Goal: Task Accomplishment & Management: Manage account settings

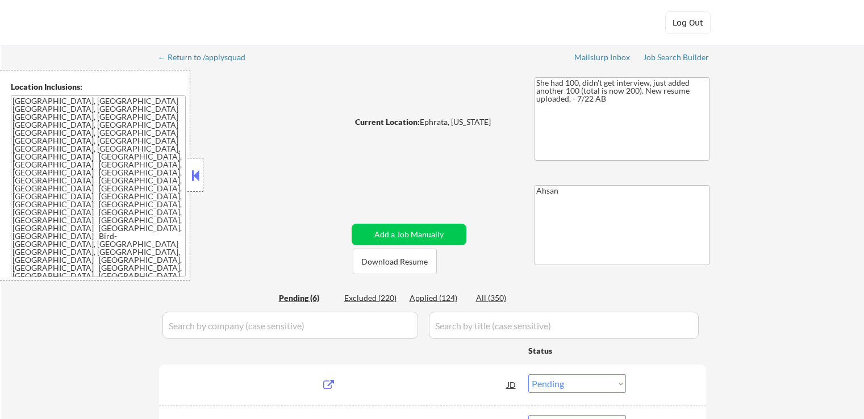
select select ""pending""
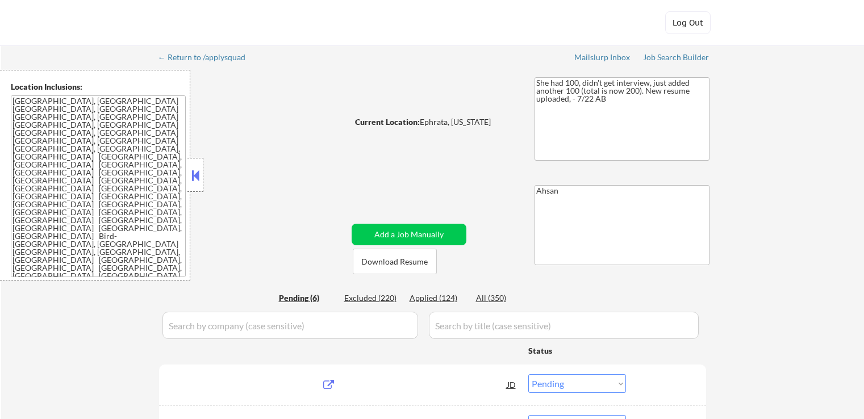
select select ""pending""
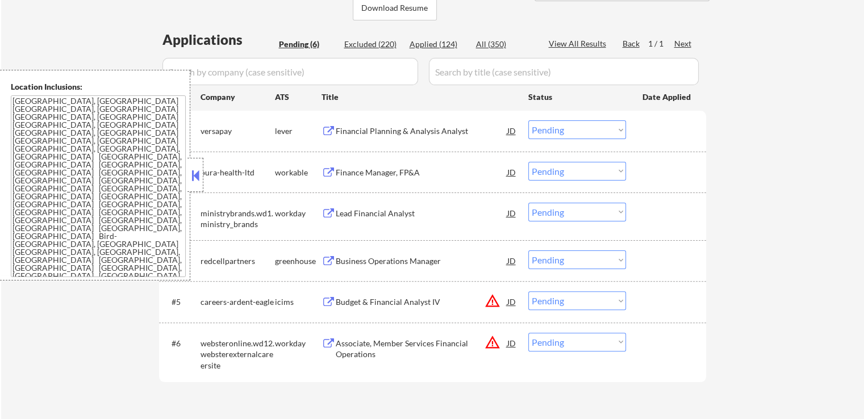
scroll to position [284, 0]
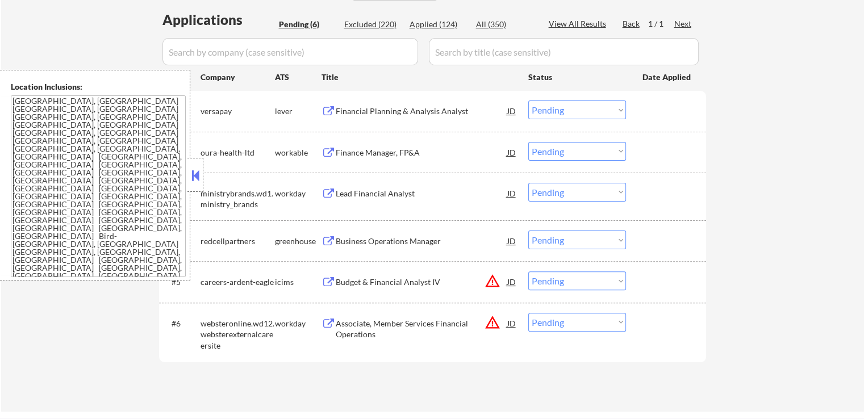
click at [377, 110] on div "Financial Planning & Analysis Analyst" at bounding box center [421, 111] width 171 height 11
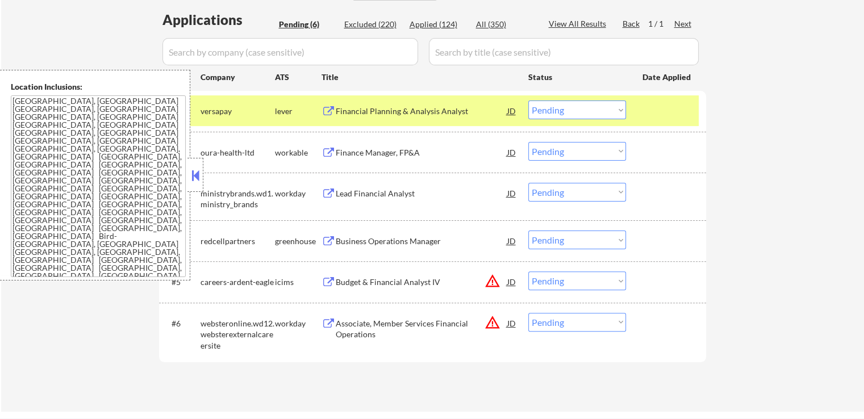
click at [366, 145] on div "Finance Manager, FP&A" at bounding box center [421, 152] width 171 height 20
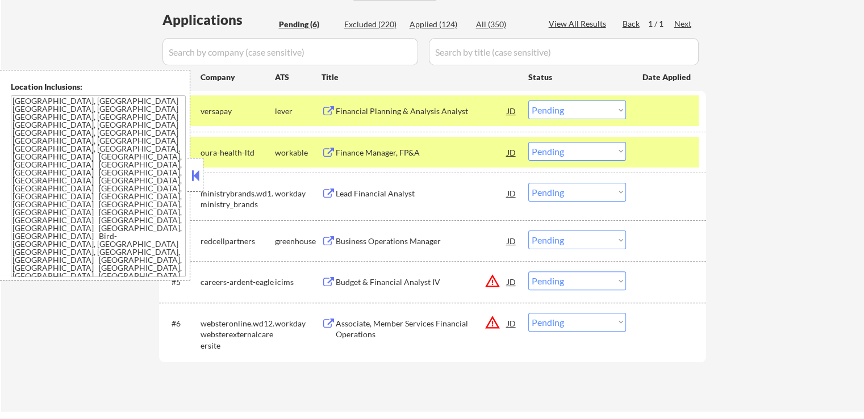
click at [360, 237] on div "Business Operations Manager" at bounding box center [421, 241] width 171 height 11
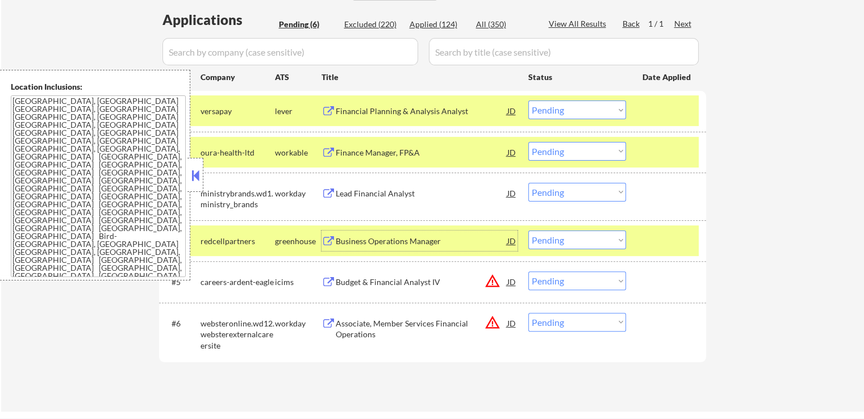
click at [370, 149] on div "Finance Manager, FP&A" at bounding box center [421, 152] width 171 height 11
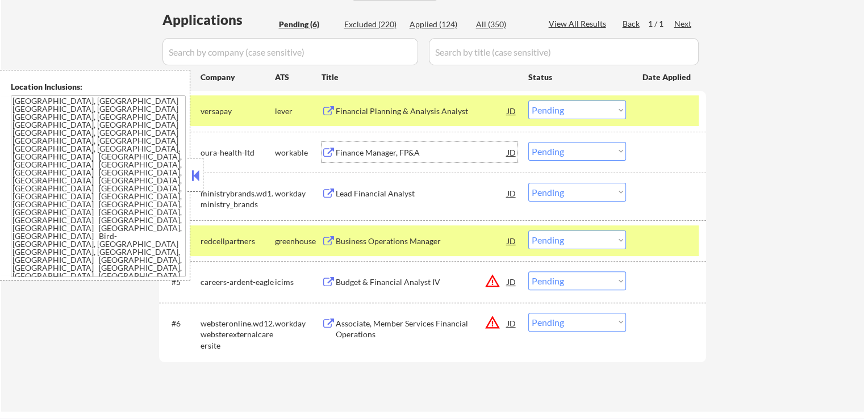
click at [556, 155] on select "Choose an option... Pending Applied Excluded (Questions) Excluded (Expired) Exc…" at bounding box center [577, 151] width 98 height 19
select select ""applied""
click at [528, 142] on select "Choose an option... Pending Applied Excluded (Questions) Excluded (Expired) Exc…" at bounding box center [577, 151] width 98 height 19
click at [574, 114] on select "Choose an option... Pending Applied Excluded (Questions) Excluded (Expired) Exc…" at bounding box center [577, 110] width 98 height 19
click at [528, 101] on select "Choose an option... Pending Applied Excluded (Questions) Excluded (Expired) Exc…" at bounding box center [577, 110] width 98 height 19
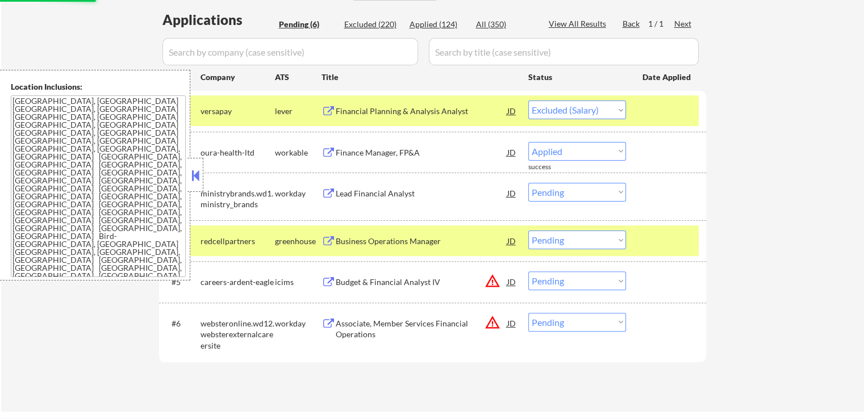
click at [370, 197] on div "Lead Financial Analyst" at bounding box center [421, 193] width 171 height 11
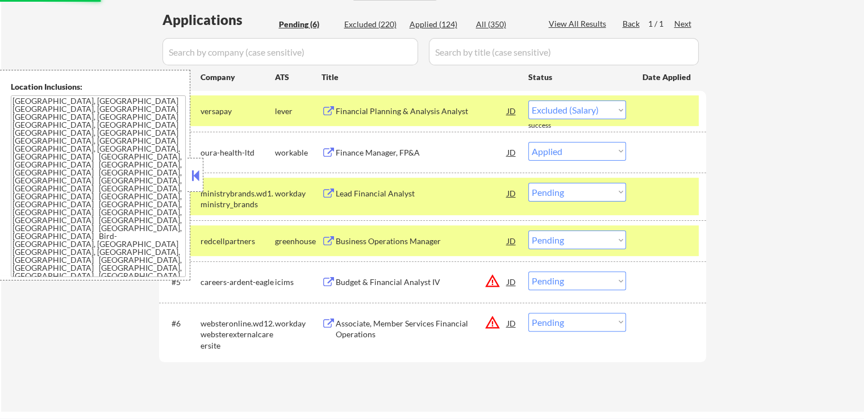
select select ""pending""
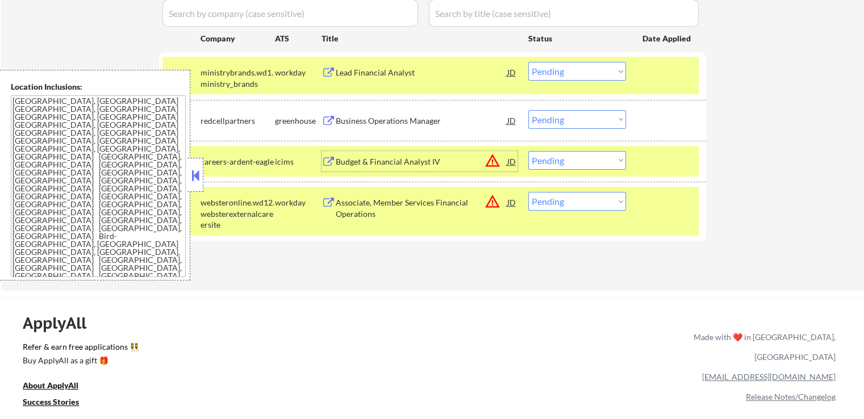
scroll to position [341, 0]
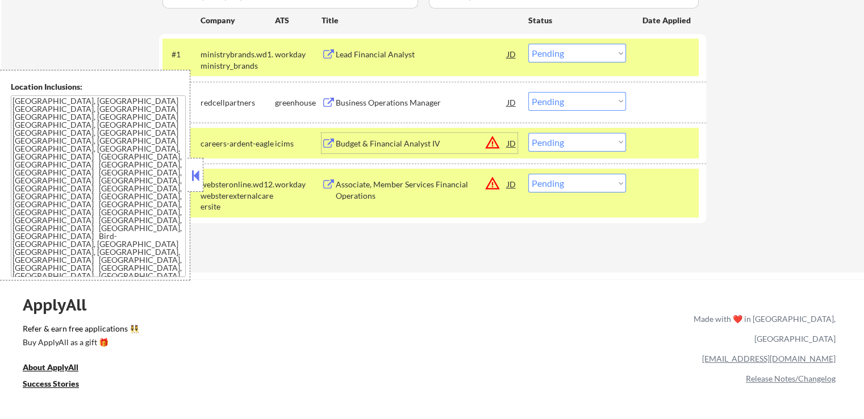
click at [572, 102] on select "Choose an option... Pending Applied Excluded (Questions) Excluded (Expired) Exc…" at bounding box center [577, 101] width 98 height 19
click at [528, 92] on select "Choose an option... Pending Applied Excluded (Questions) Excluded (Expired) Exc…" at bounding box center [577, 101] width 98 height 19
click at [425, 186] on div "Associate, Member Services Financial Operations" at bounding box center [421, 190] width 171 height 22
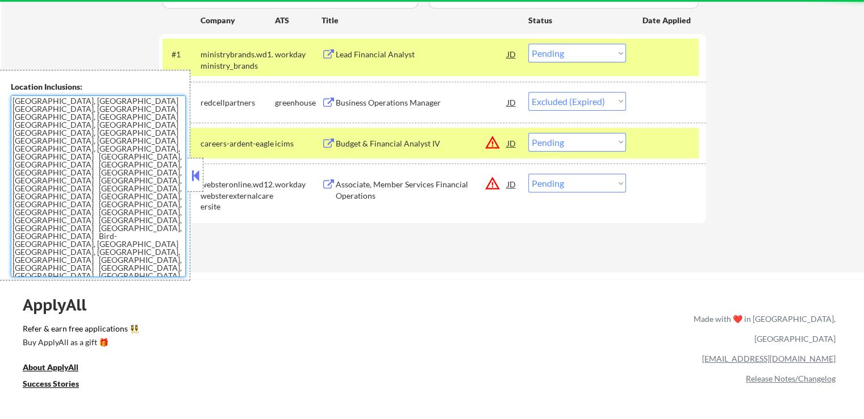
select select ""pending""
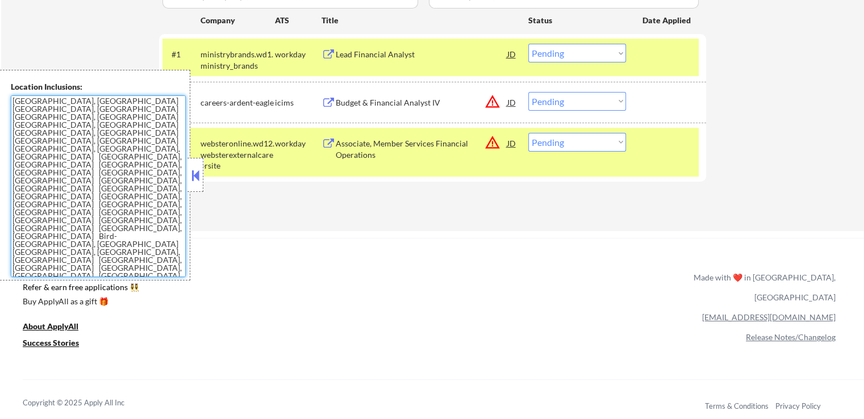
drag, startPoint x: 89, startPoint y: 189, endPoint x: 10, endPoint y: 83, distance: 131.5
click at [10, 83] on div "Location Inclusions: [GEOGRAPHIC_DATA], [GEOGRAPHIC_DATA] [GEOGRAPHIC_DATA], [G…" at bounding box center [95, 175] width 190 height 211
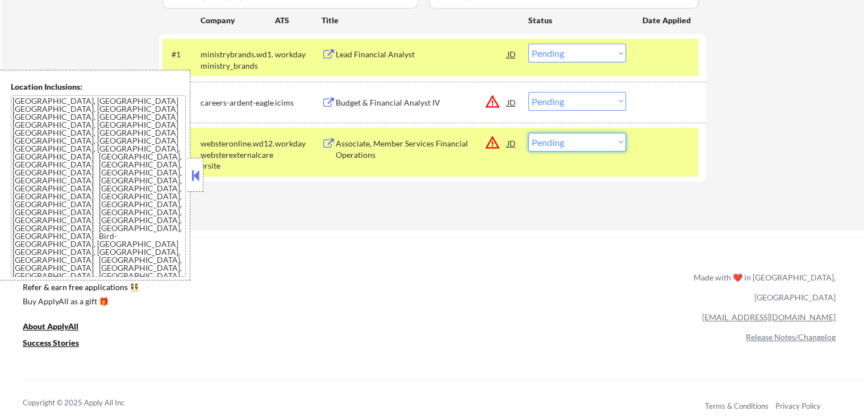
drag, startPoint x: 550, startPoint y: 141, endPoint x: 559, endPoint y: 150, distance: 12.8
click at [554, 145] on select "Choose an option... Pending Applied Excluded (Questions) Excluded (Expired) Exc…" at bounding box center [577, 142] width 98 height 19
select select ""excluded__location_""
click at [528, 133] on select "Choose an option... Pending Applied Excluded (Questions) Excluded (Expired) Exc…" at bounding box center [577, 142] width 98 height 19
drag, startPoint x: 585, startPoint y: 101, endPoint x: 585, endPoint y: 108, distance: 7.9
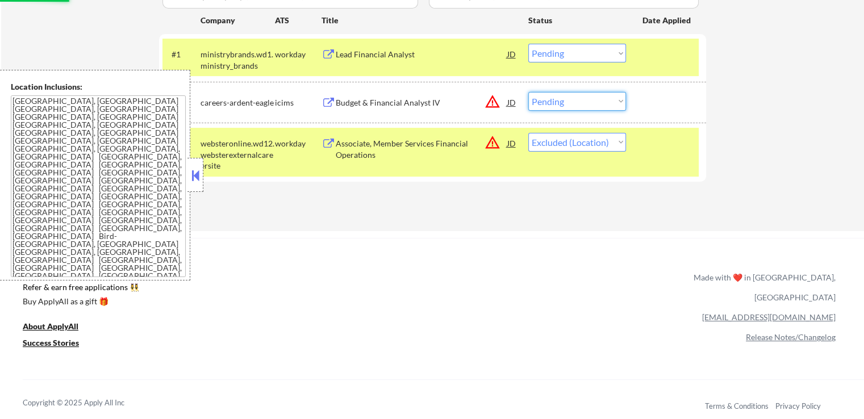
click at [585, 101] on select "Choose an option... Pending Applied Excluded (Questions) Excluded (Expired) Exc…" at bounding box center [577, 101] width 98 height 19
select select ""excluded__location_""
click at [528, 92] on select "Choose an option... Pending Applied Excluded (Questions) Excluded (Expired) Exc…" at bounding box center [577, 101] width 98 height 19
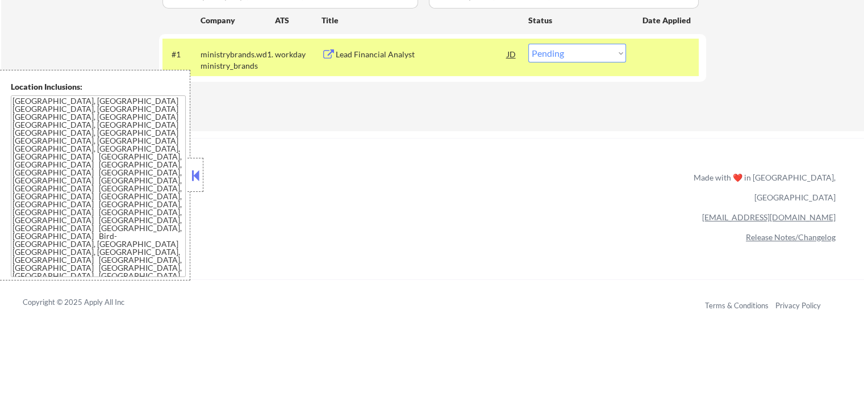
click at [576, 51] on select "Choose an option... Pending Applied Excluded (Questions) Excluded (Expired) Exc…" at bounding box center [577, 53] width 98 height 19
select select ""applied""
click at [528, 44] on select "Choose an option... Pending Applied Excluded (Questions) Excluded (Expired) Exc…" at bounding box center [577, 53] width 98 height 19
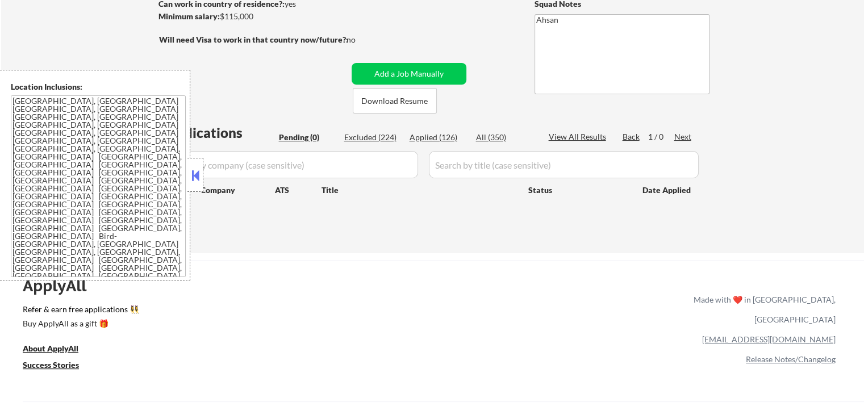
scroll to position [170, 0]
